Goal: Task Accomplishment & Management: Use online tool/utility

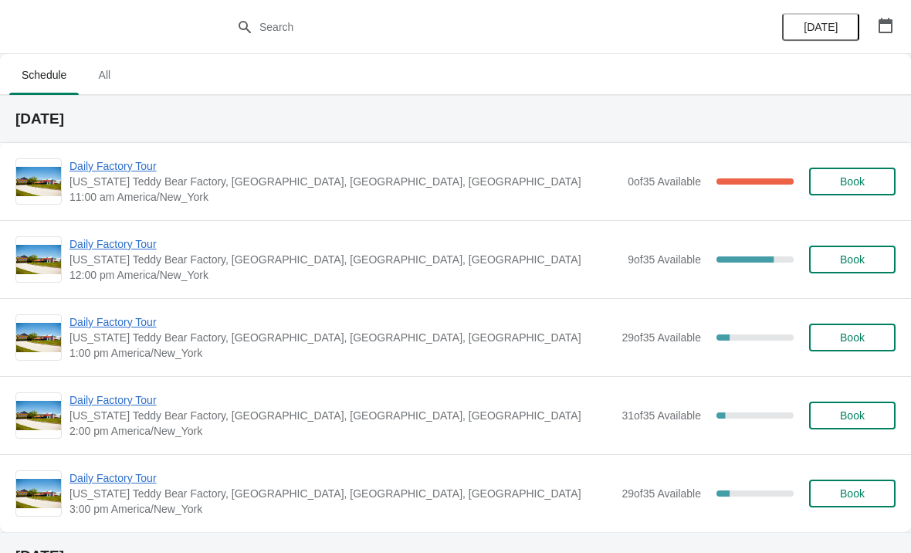
click at [138, 484] on span "Daily Factory Tour" at bounding box center [341, 477] width 544 height 15
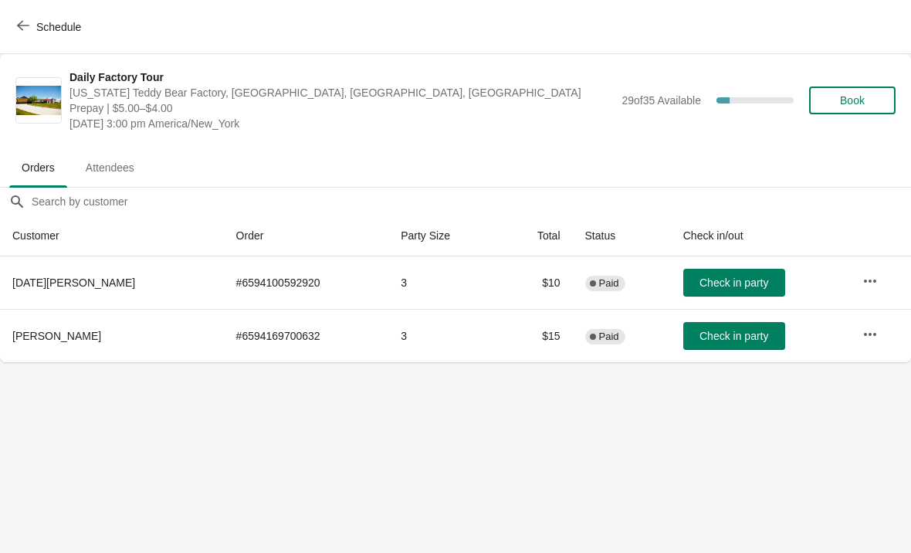
click at [874, 285] on icon "button" at bounding box center [869, 280] width 15 height 15
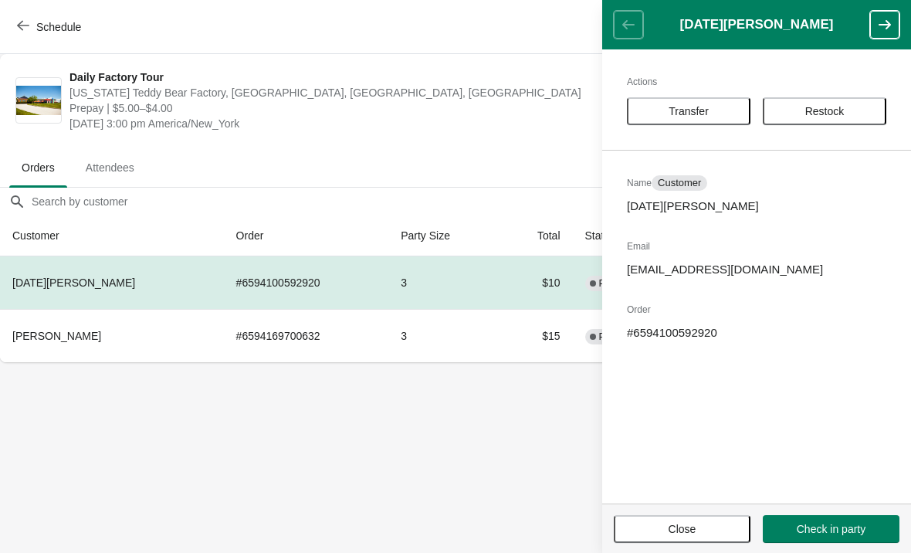
click at [824, 110] on span "Restock" at bounding box center [824, 111] width 39 height 12
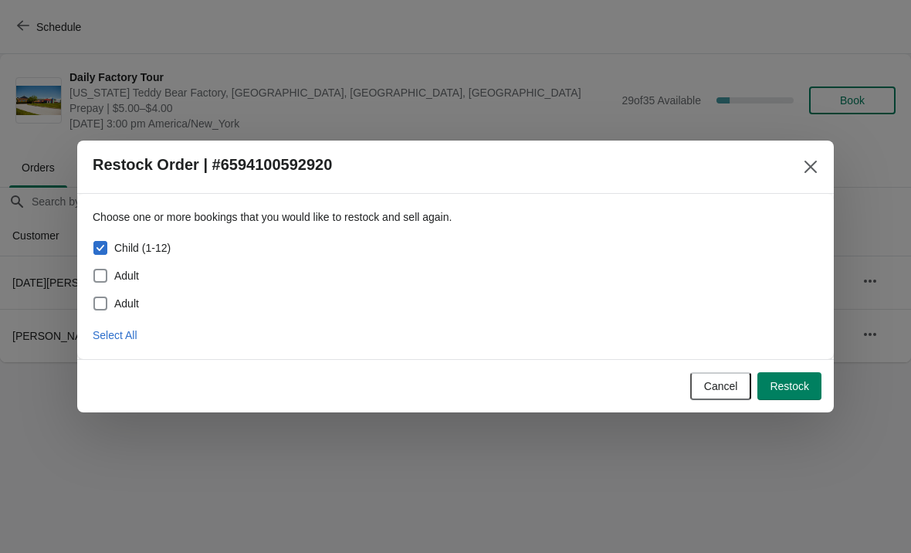
click at [103, 274] on span at bounding box center [100, 276] width 14 height 14
click at [94, 269] on input "Adult" at bounding box center [93, 269] width 1 height 1
checkbox input "true"
click at [96, 302] on span at bounding box center [100, 303] width 14 height 14
click at [94, 297] on input "Adult" at bounding box center [93, 296] width 1 height 1
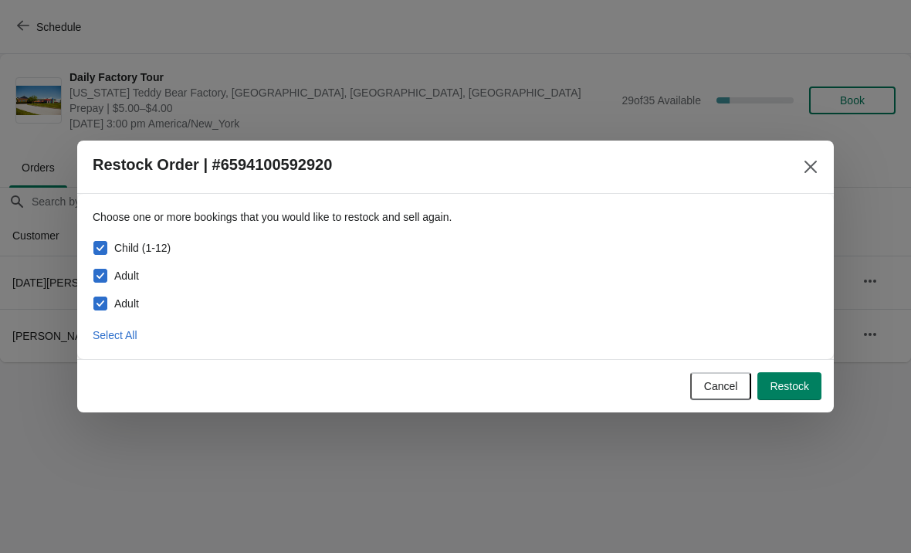
checkbox input "true"
click at [794, 384] on span "Restock" at bounding box center [789, 386] width 39 height 12
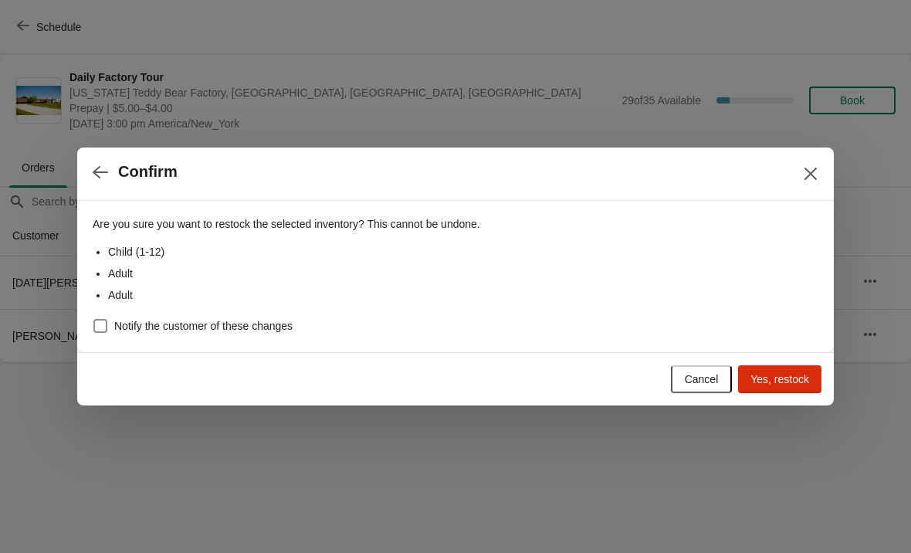
click at [94, 320] on span at bounding box center [100, 326] width 14 height 14
click at [94, 320] on input "Notify the customer of these changes" at bounding box center [93, 319] width 1 height 1
checkbox input "true"
click at [761, 377] on span "Yes, restock" at bounding box center [779, 379] width 59 height 12
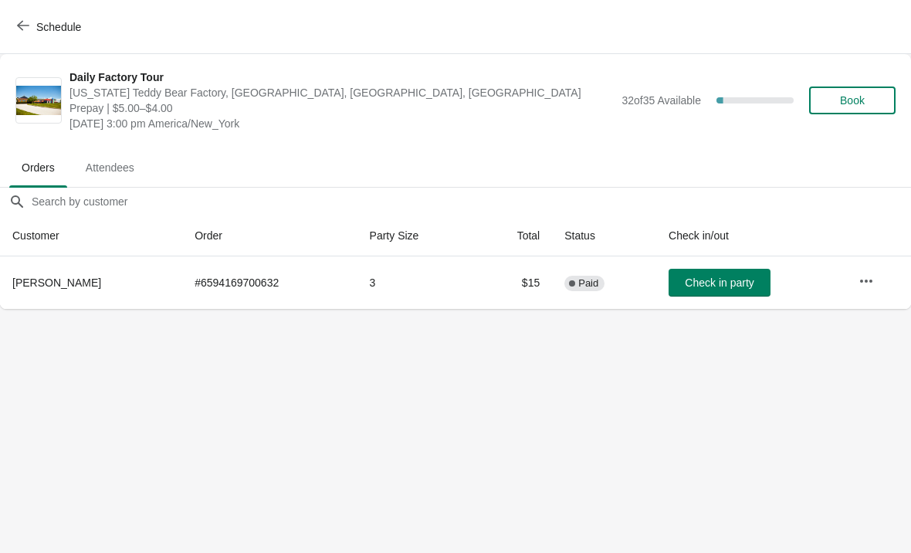
click at [17, 25] on icon "button" at bounding box center [23, 25] width 12 height 12
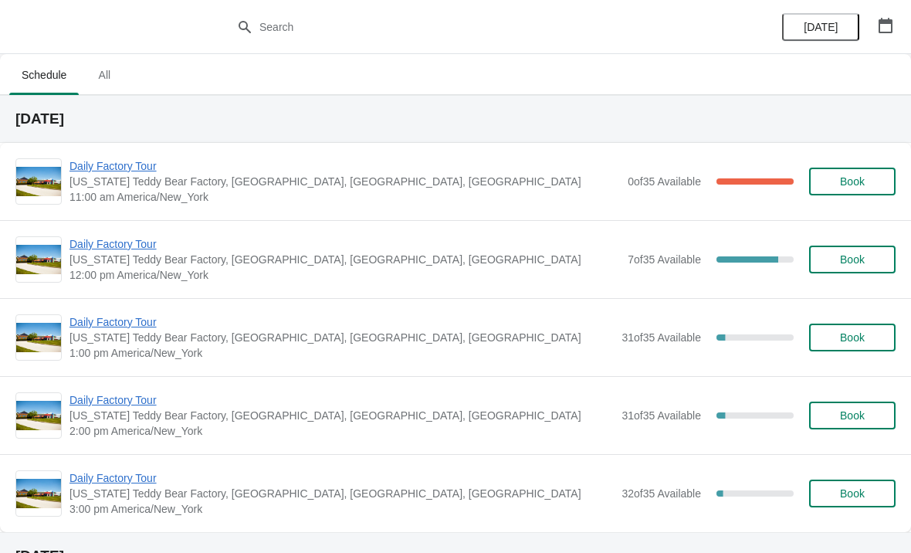
click at [113, 162] on span "Daily Factory Tour" at bounding box center [344, 165] width 550 height 15
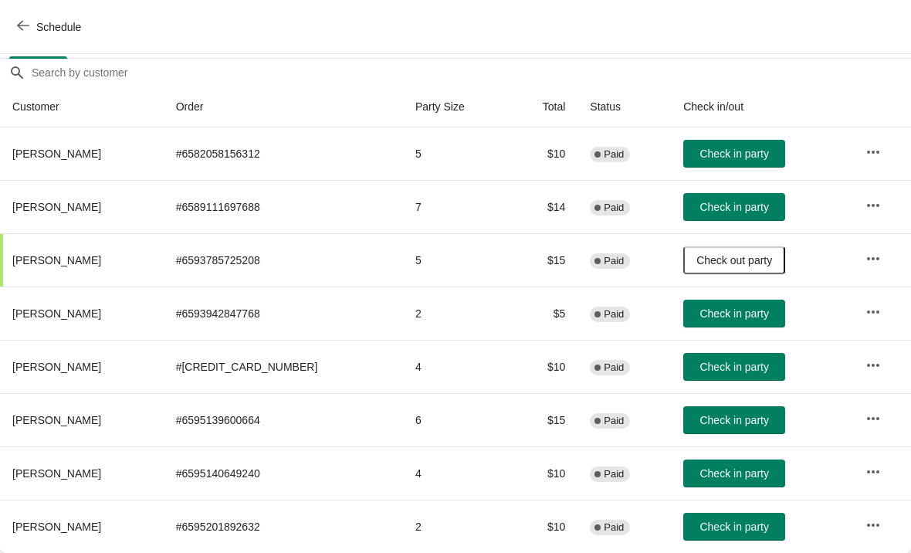
scroll to position [129, 0]
click at [726, 205] on span "Check in party" at bounding box center [733, 207] width 69 height 12
